Goal: Find specific page/section: Find specific page/section

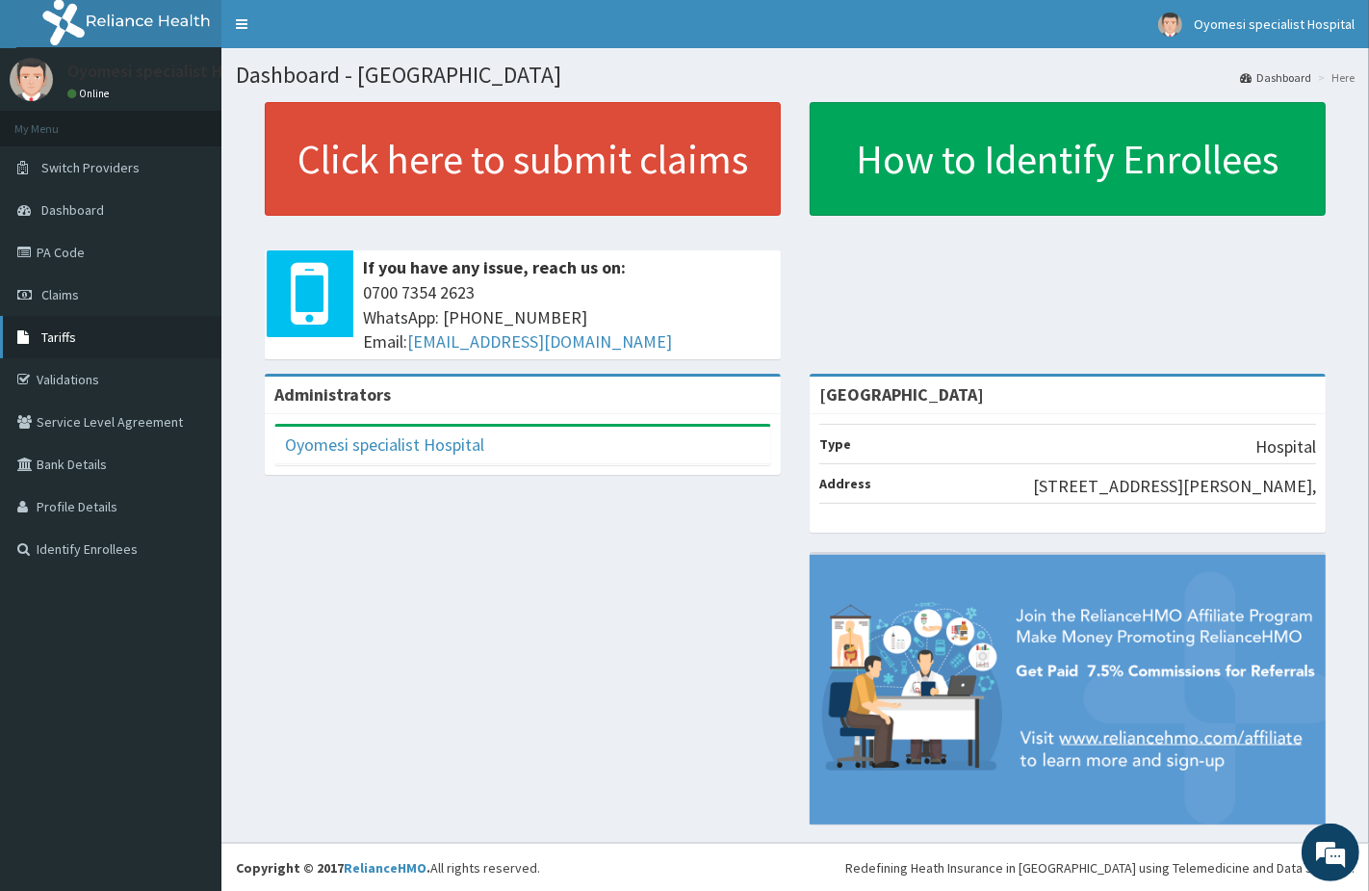
click at [104, 330] on link "Tariffs" at bounding box center [110, 337] width 221 height 42
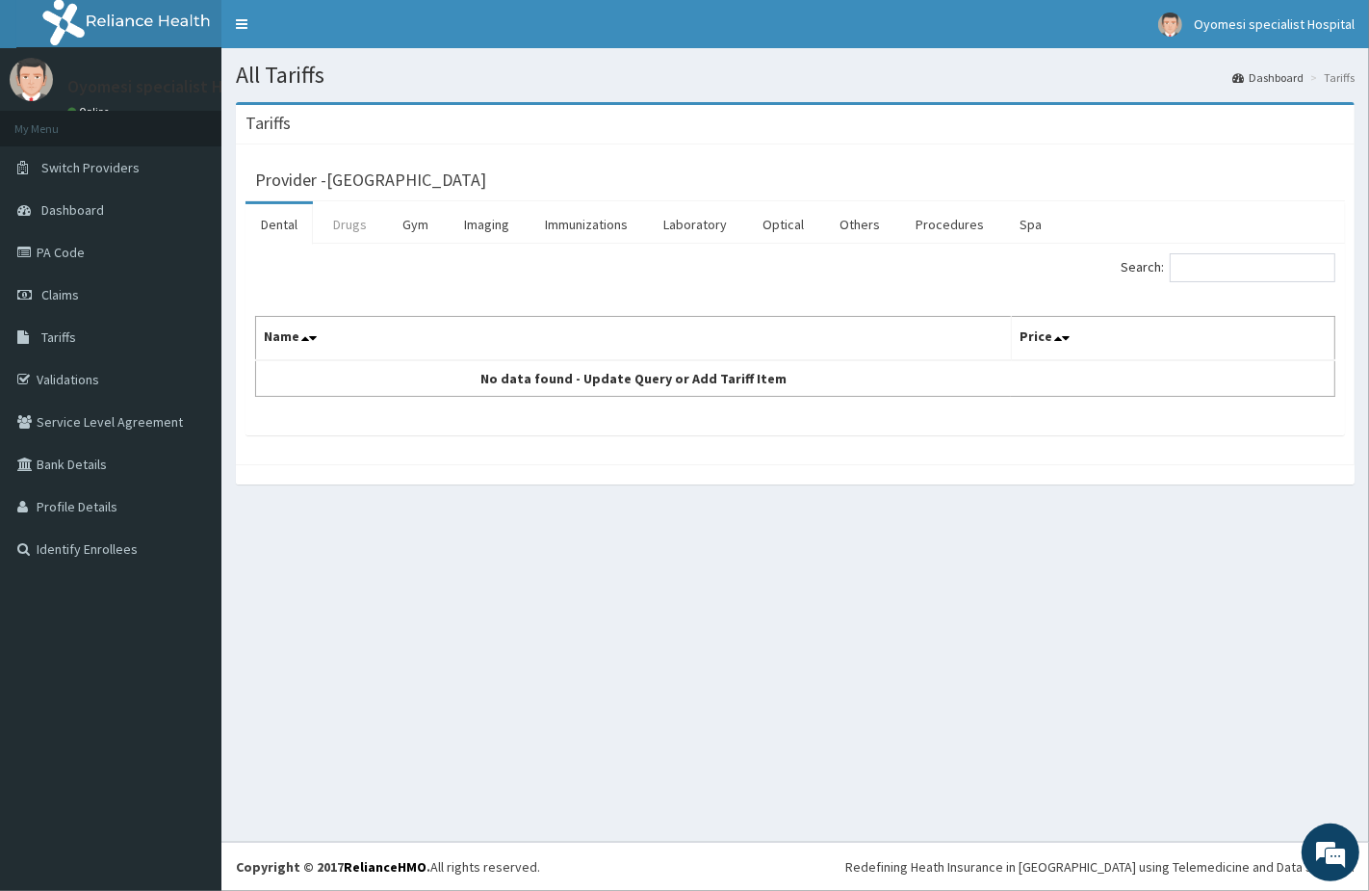
click at [325, 231] on link "Drugs" at bounding box center [350, 224] width 65 height 40
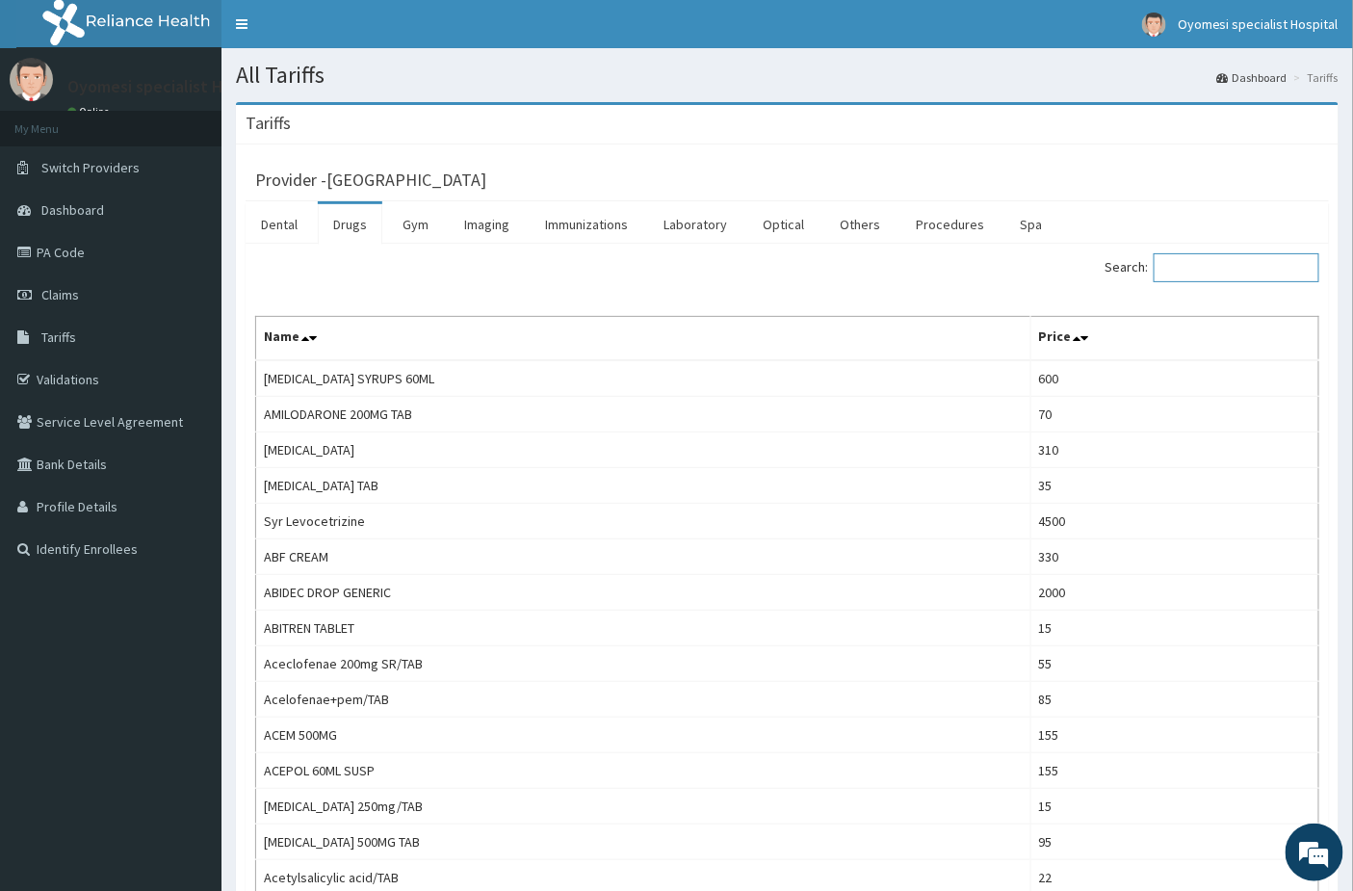
click at [1195, 273] on input "Search:" at bounding box center [1237, 267] width 166 height 29
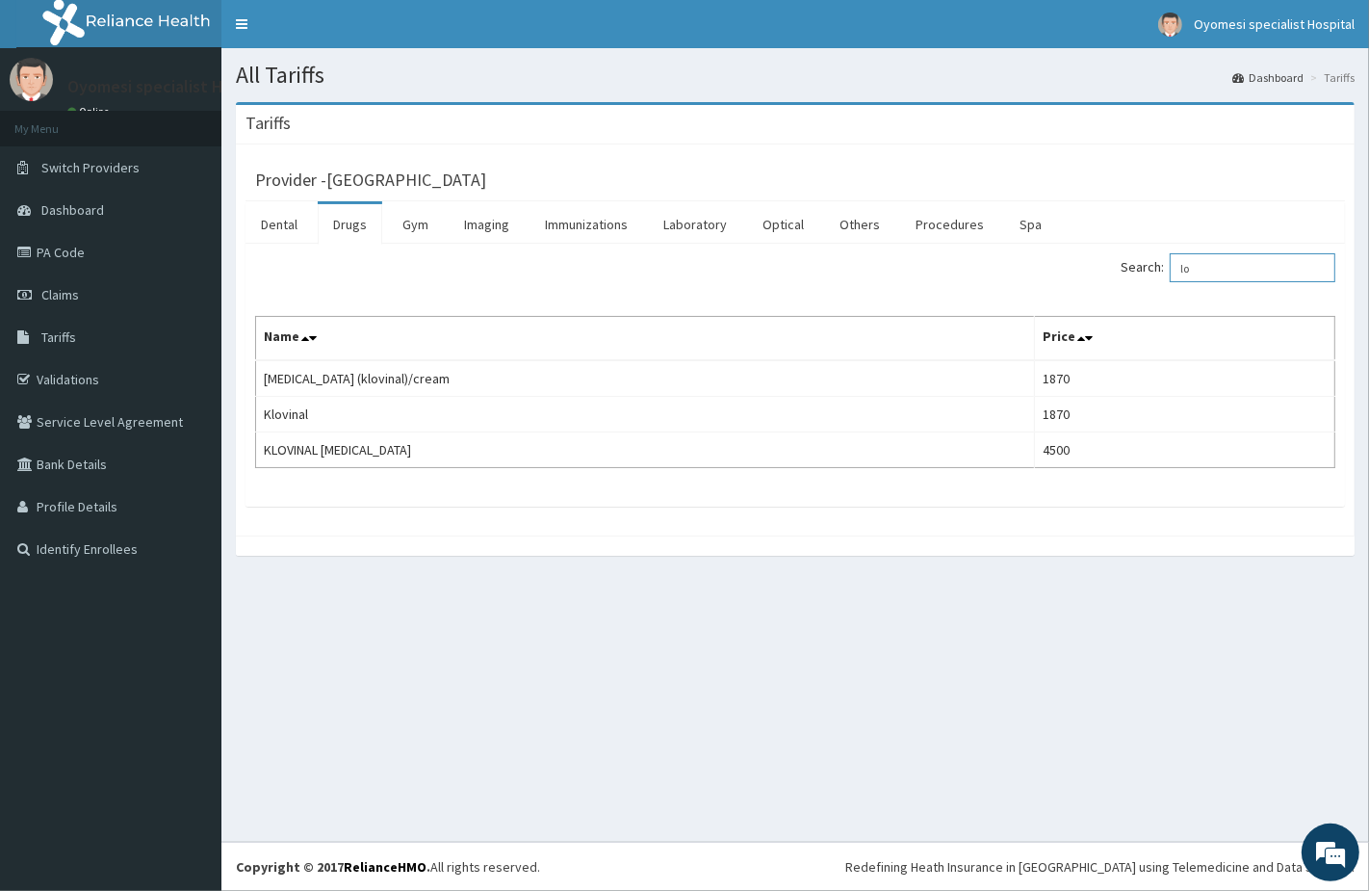
type input "l"
click at [575, 223] on link "Immunizations" at bounding box center [587, 224] width 114 height 40
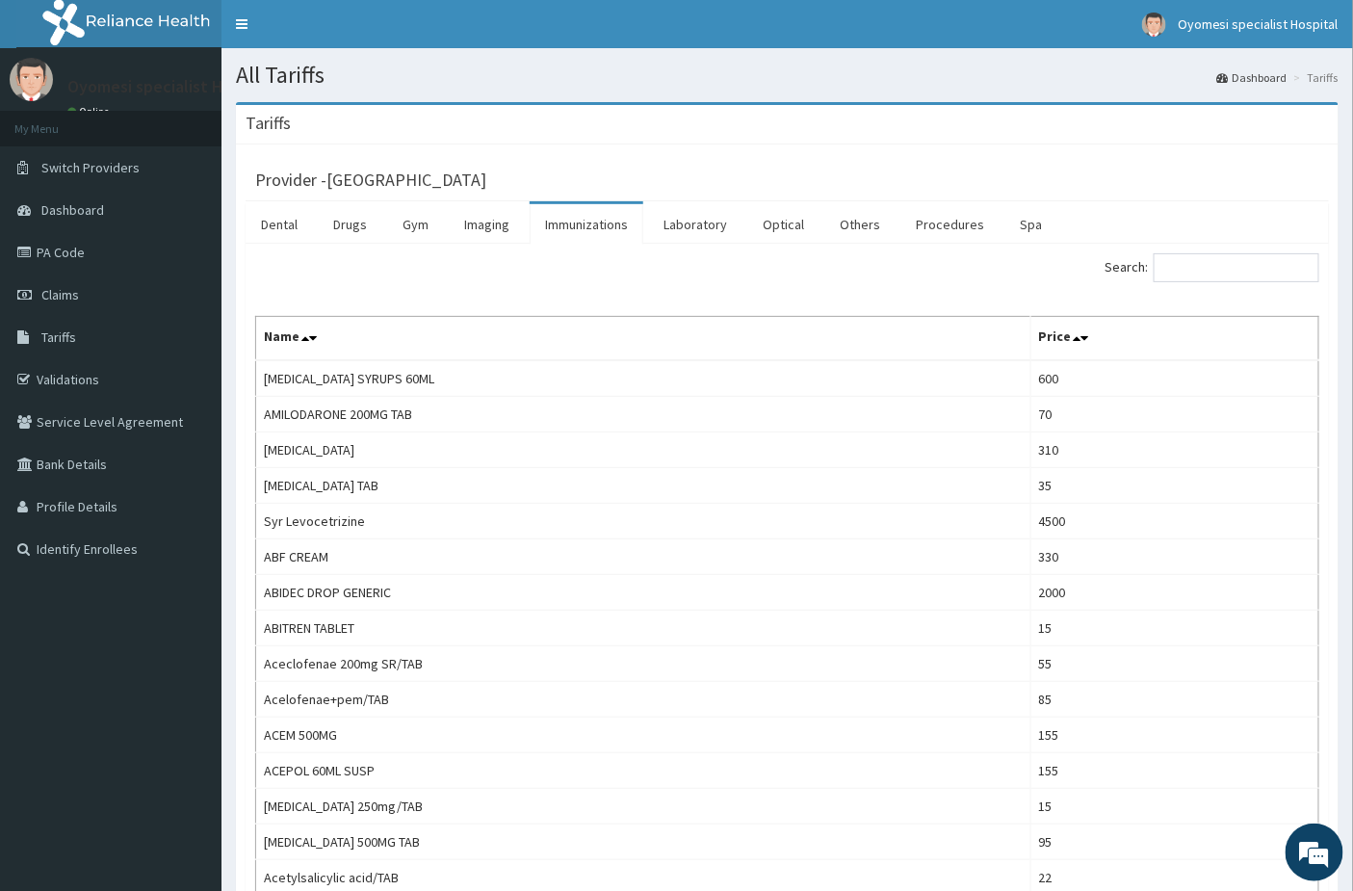
click at [568, 218] on link "Immunizations" at bounding box center [587, 224] width 114 height 40
click at [1183, 268] on input "Search:" at bounding box center [1237, 267] width 166 height 29
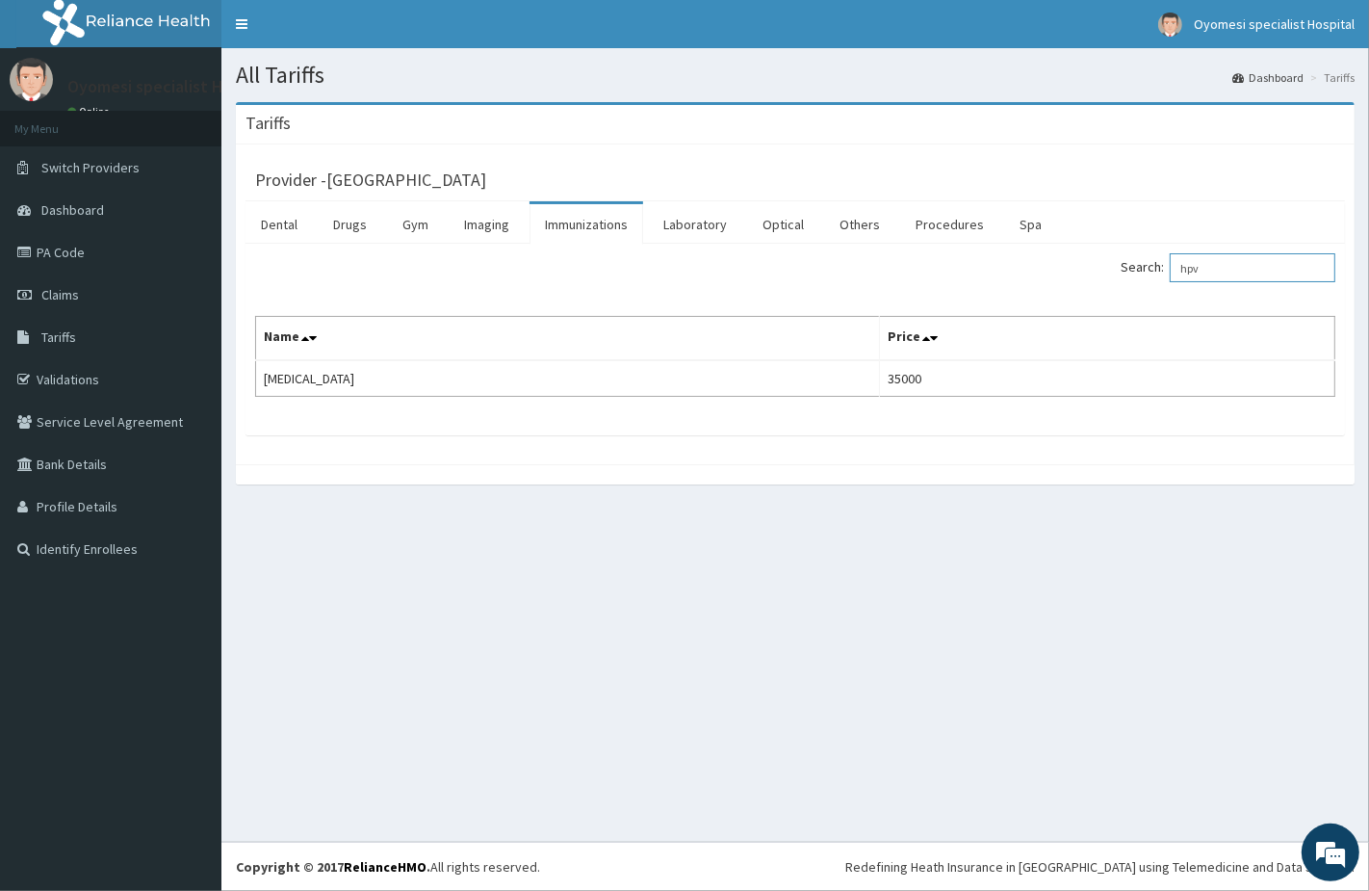
type input "hpv"
click at [353, 232] on link "Drugs" at bounding box center [350, 224] width 65 height 40
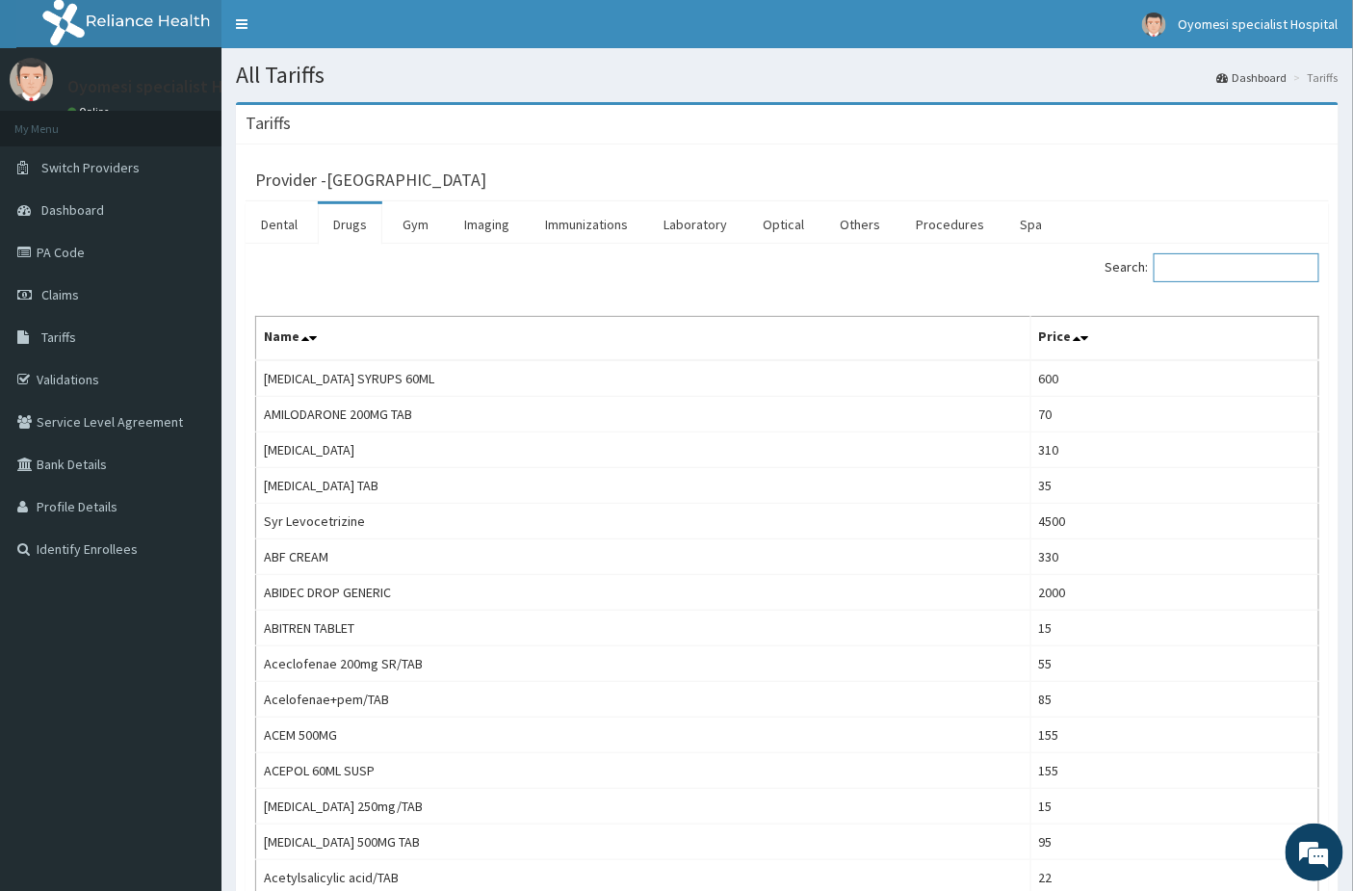
click at [1192, 279] on input "Search:" at bounding box center [1237, 267] width 166 height 29
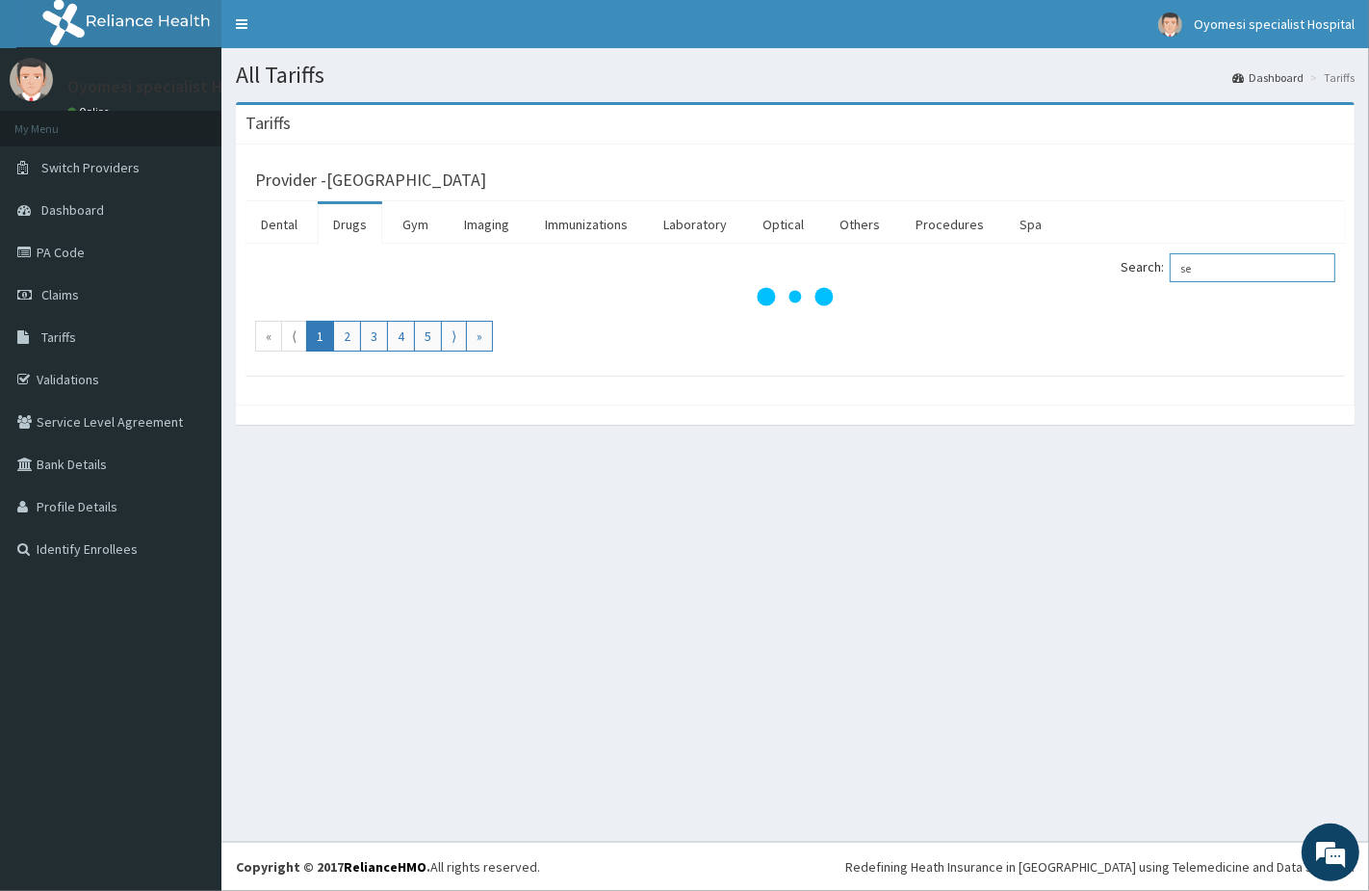
type input "s"
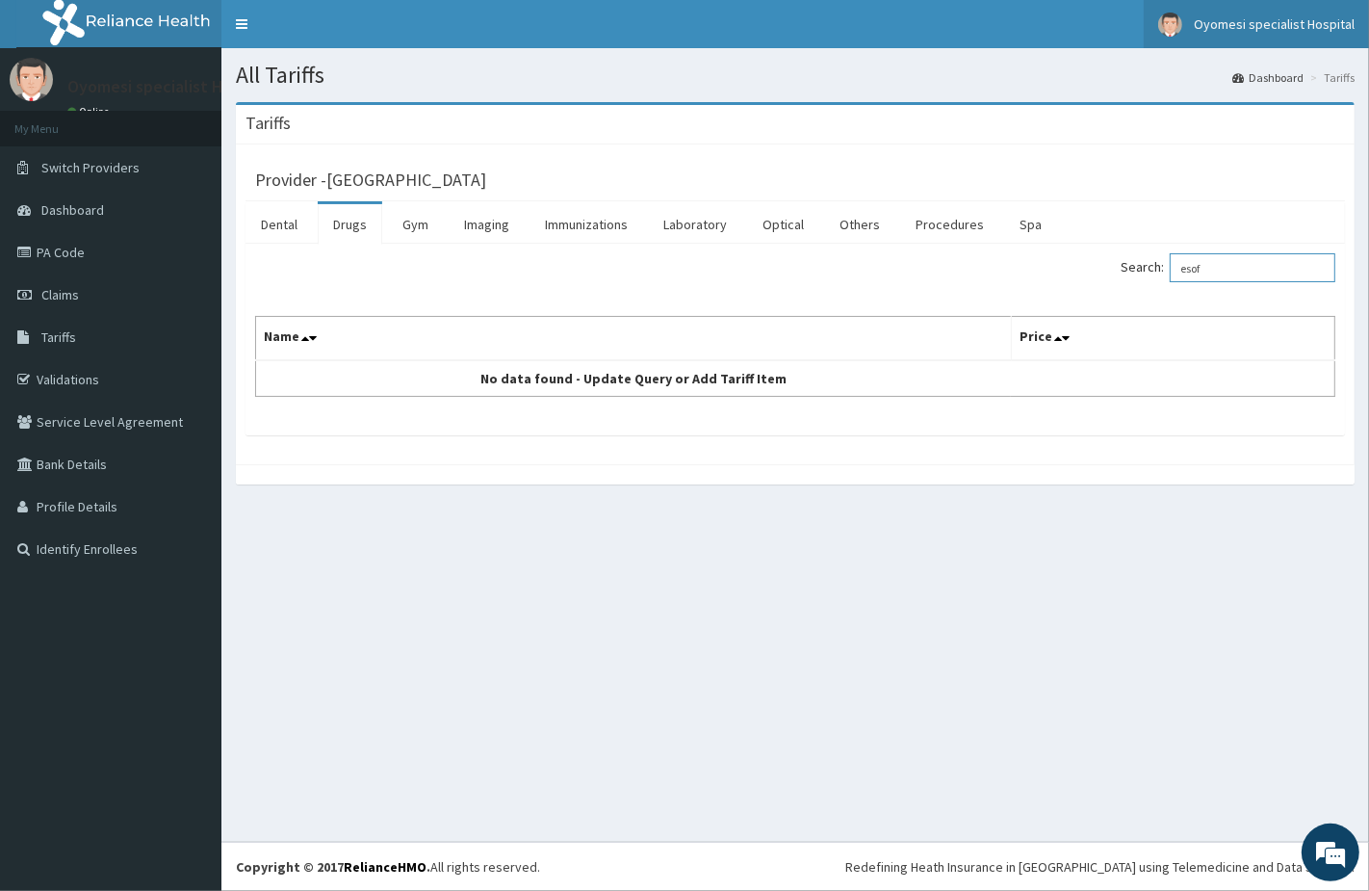
type input "esof"
